Goal: Task Accomplishment & Management: Use online tool/utility

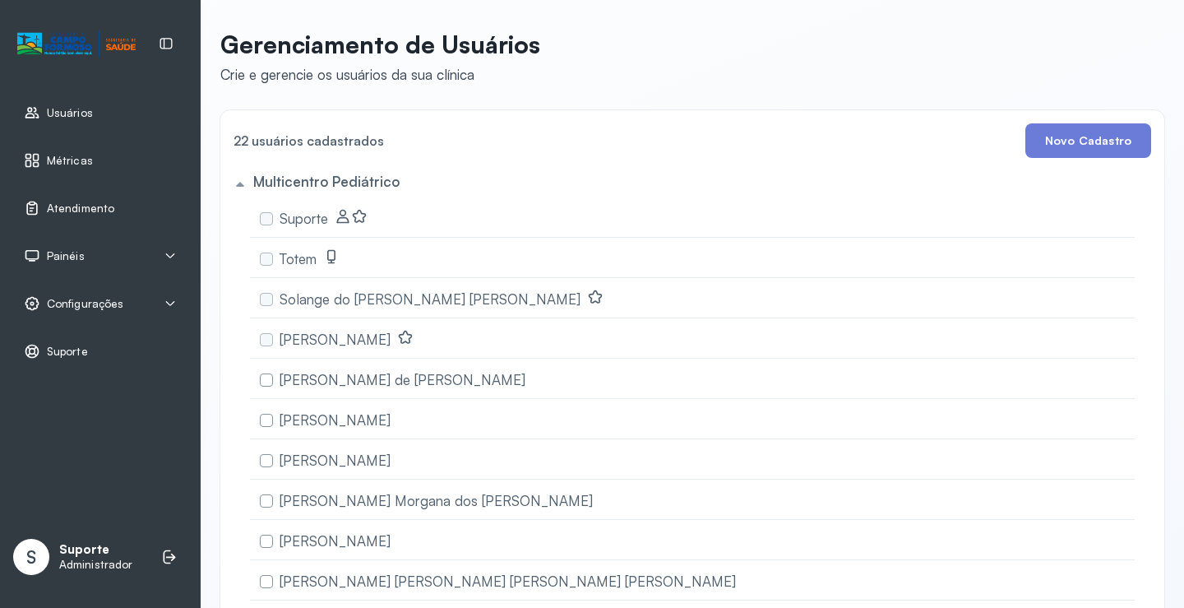
click at [79, 208] on span "Atendimento" at bounding box center [80, 208] width 67 height 14
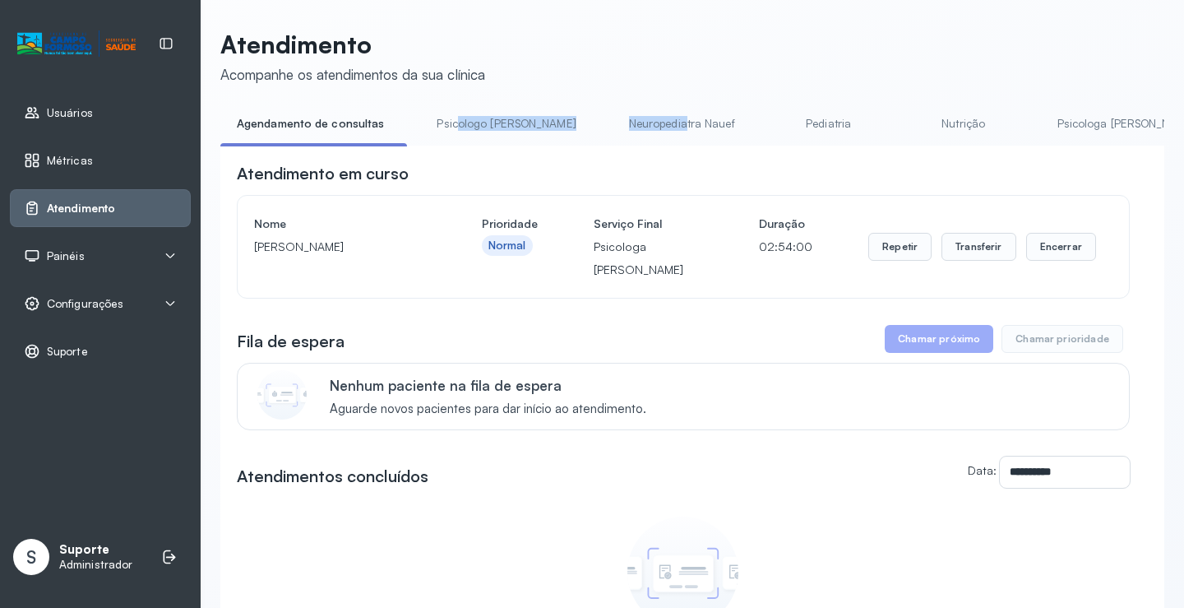
drag, startPoint x: 449, startPoint y: 146, endPoint x: 621, endPoint y: 119, distance: 173.8
click at [621, 119] on ul "Agendamento de consultas Psicologo [PERSON_NAME] Nauef Pediatria Nutrição Psico…" at bounding box center [692, 128] width 944 height 37
click at [570, 155] on div "**********" at bounding box center [692, 467] width 944 height 642
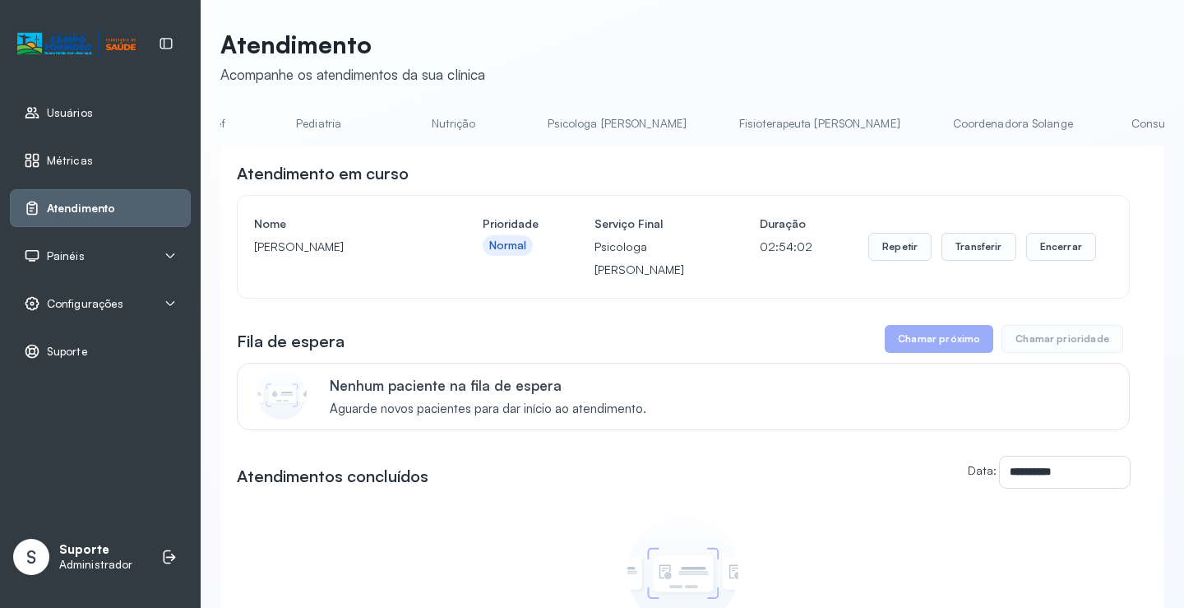
scroll to position [0, 563]
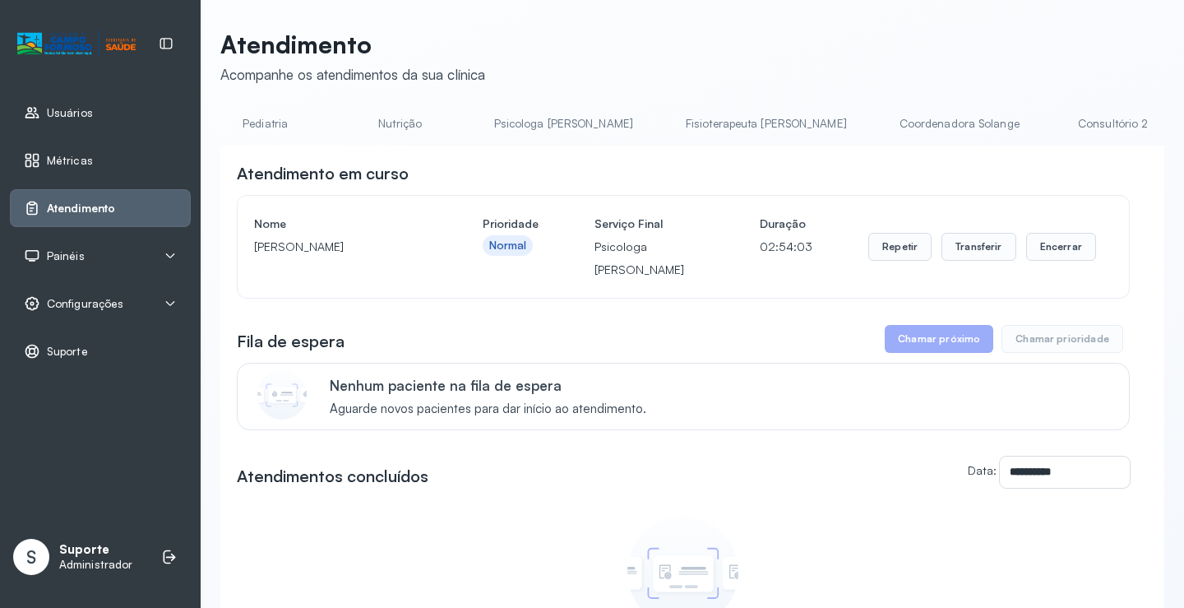
click at [883, 132] on link "Coordenadora Solange" at bounding box center [959, 123] width 153 height 27
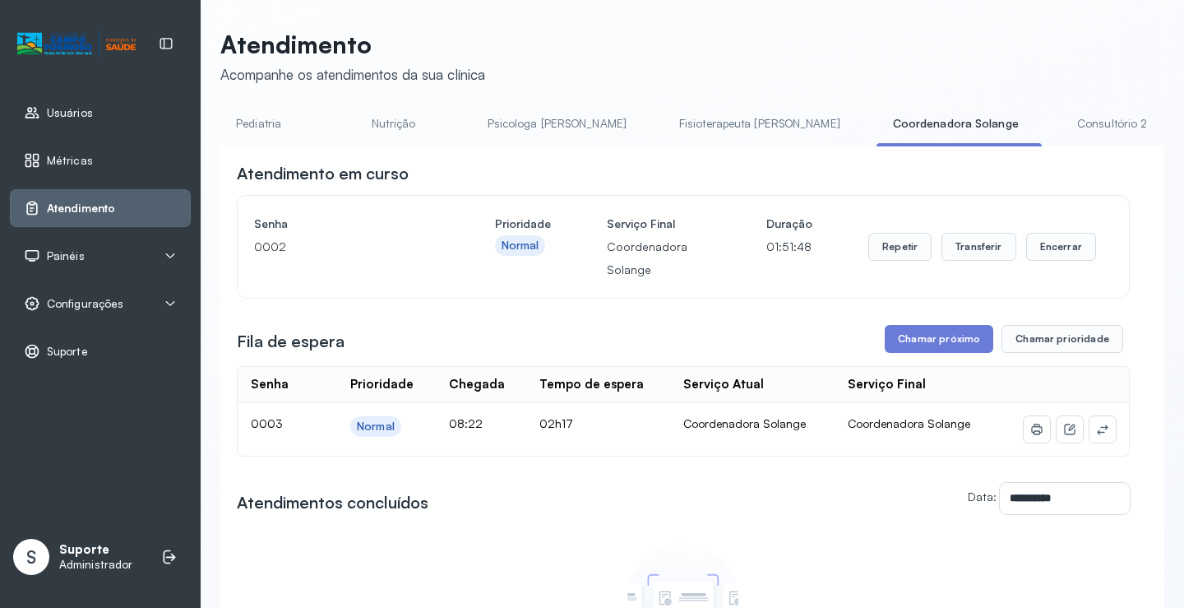
click at [876, 146] on div at bounding box center [958, 144] width 165 height 3
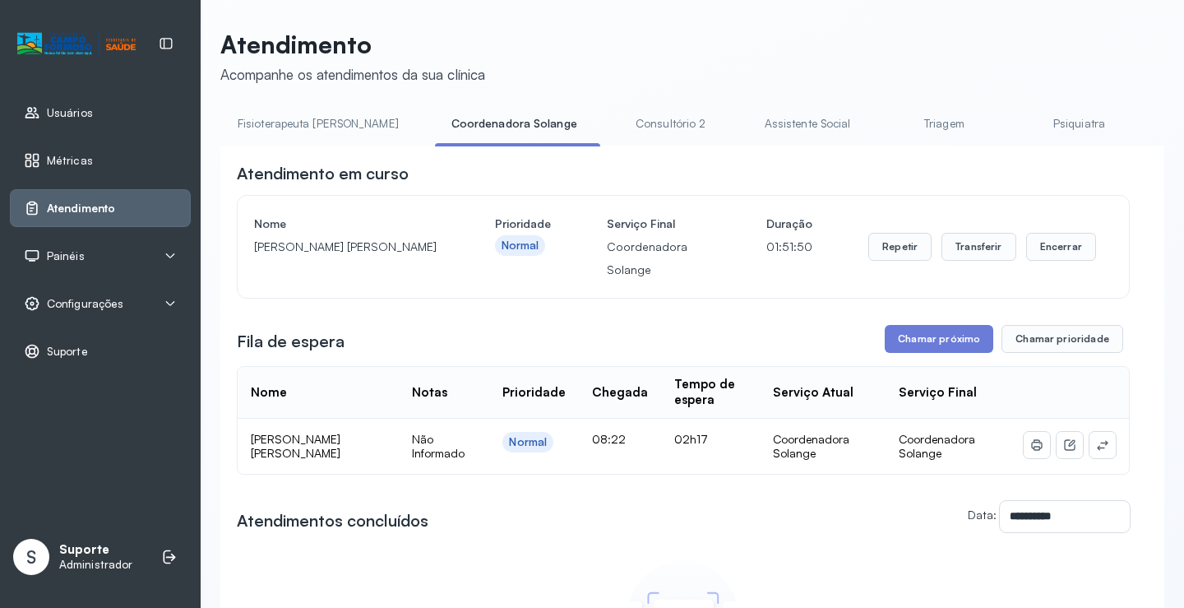
scroll to position [0, 1015]
click at [876, 125] on link "Triagem" at bounding box center [933, 123] width 115 height 27
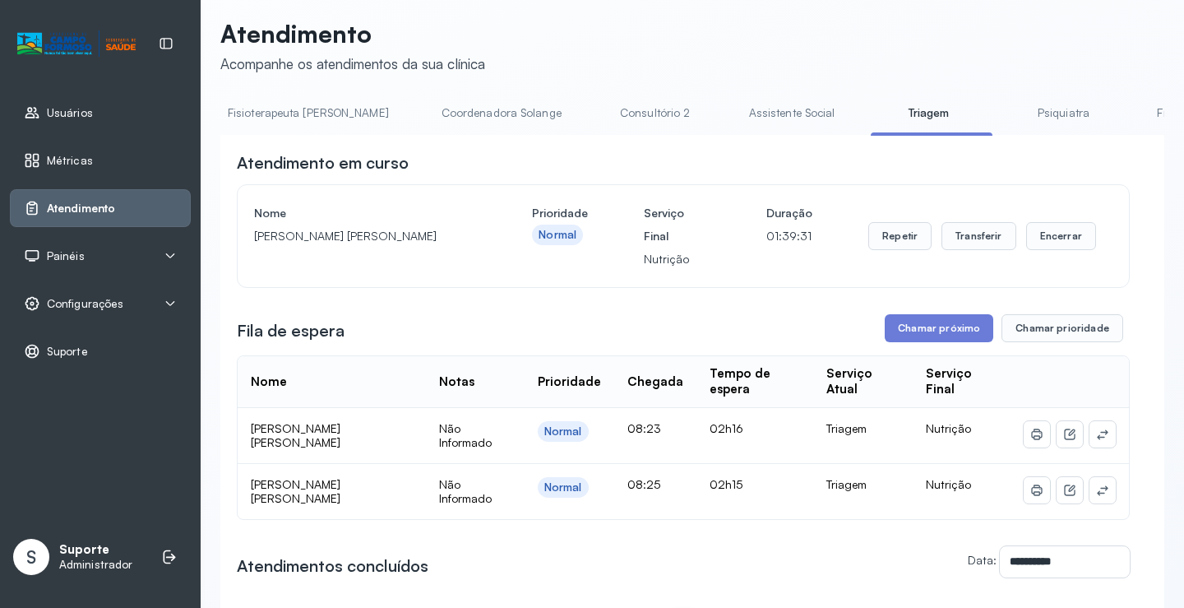
scroll to position [0, 0]
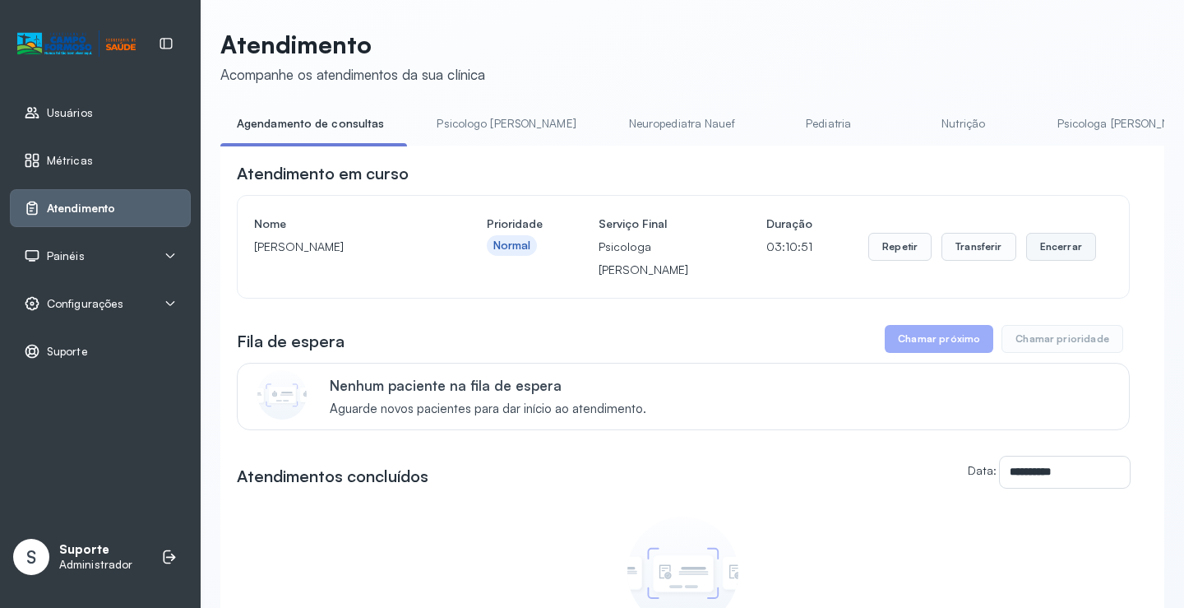
click at [1048, 251] on button "Encerrar" at bounding box center [1061, 247] width 70 height 28
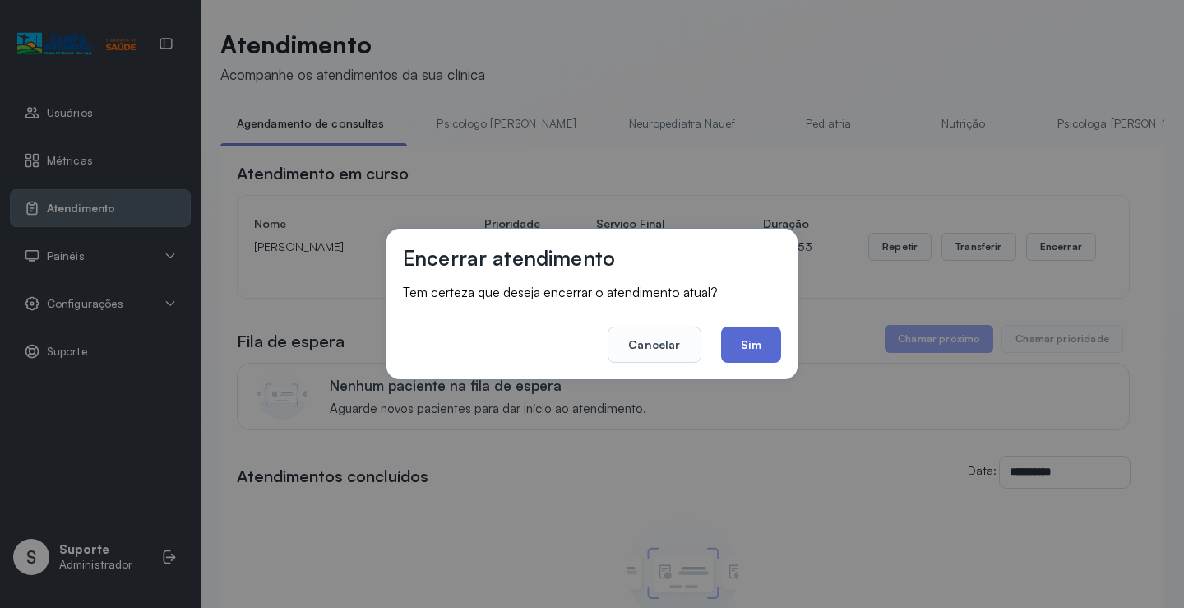
click at [747, 340] on button "Sim" at bounding box center [751, 344] width 60 height 36
